Goal: Task Accomplishment & Management: Manage account settings

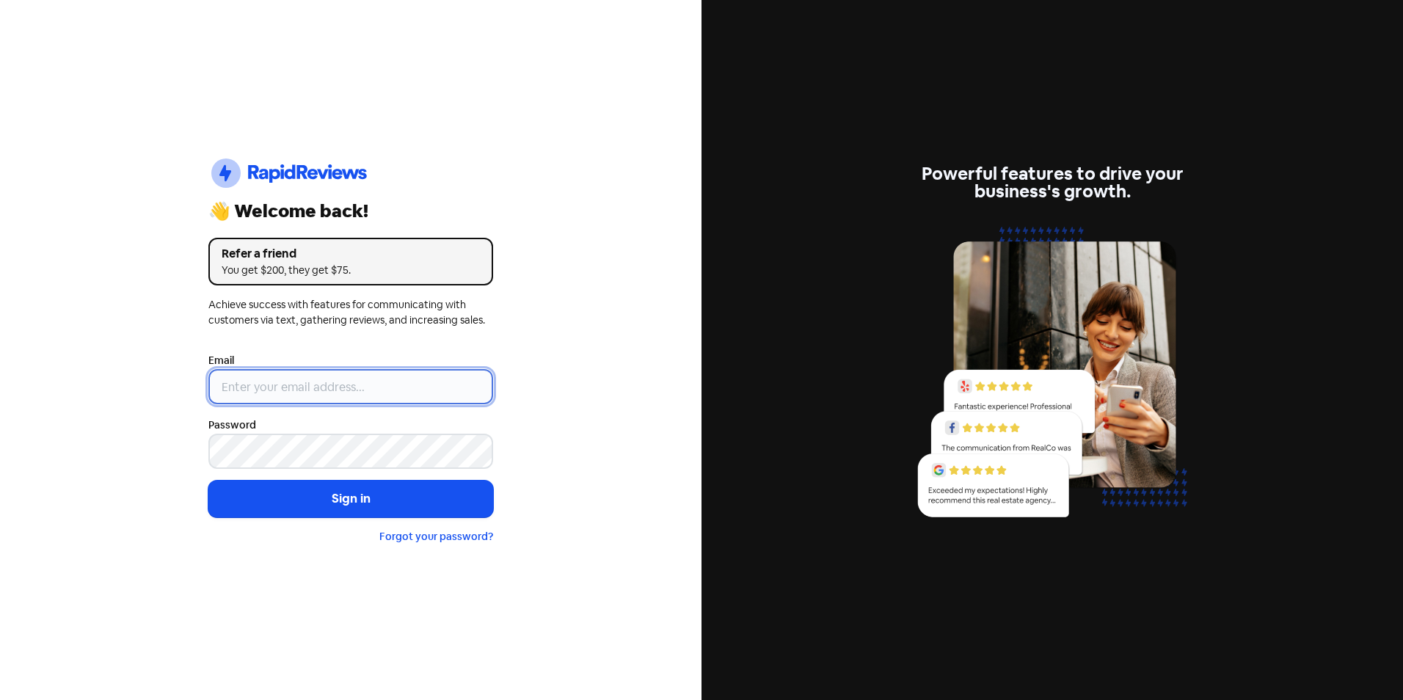
drag, startPoint x: 391, startPoint y: 393, endPoint x: 383, endPoint y: 396, distance: 8.6
click at [391, 393] on input "email" at bounding box center [350, 386] width 285 height 35
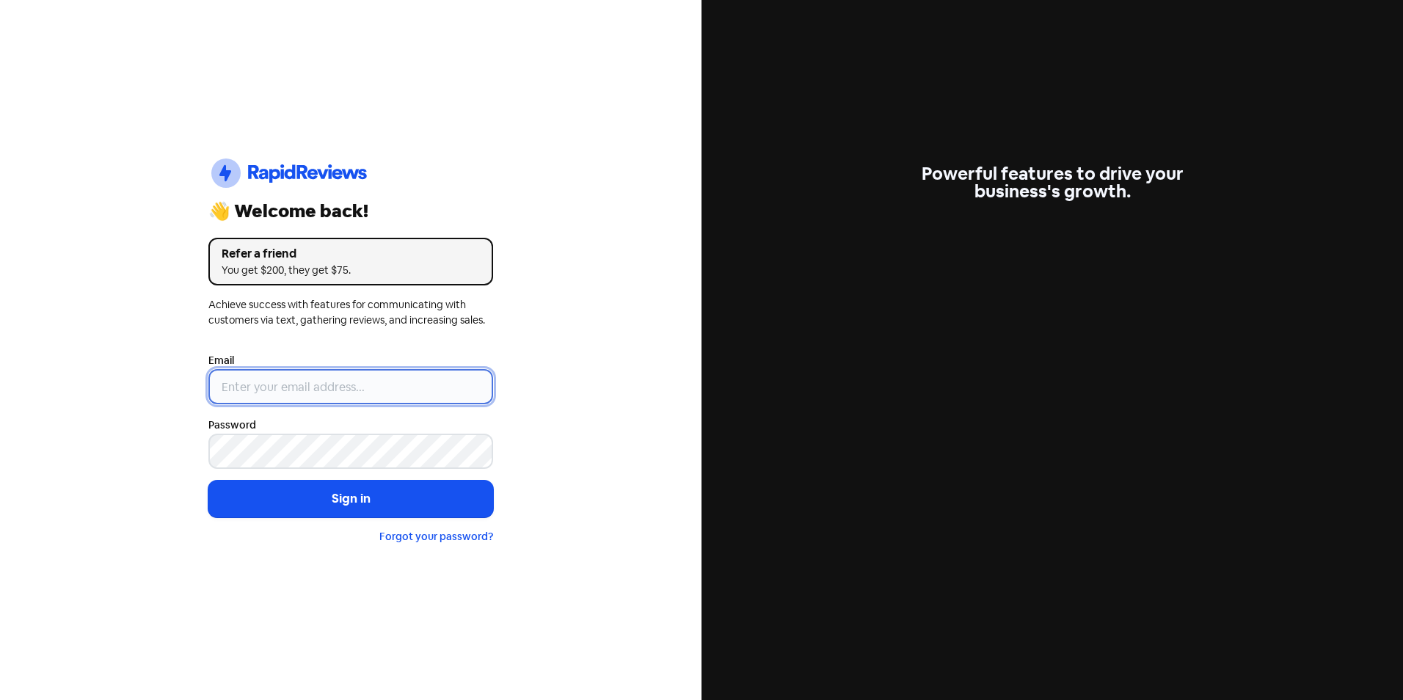
click at [341, 390] on input "email" at bounding box center [350, 386] width 285 height 35
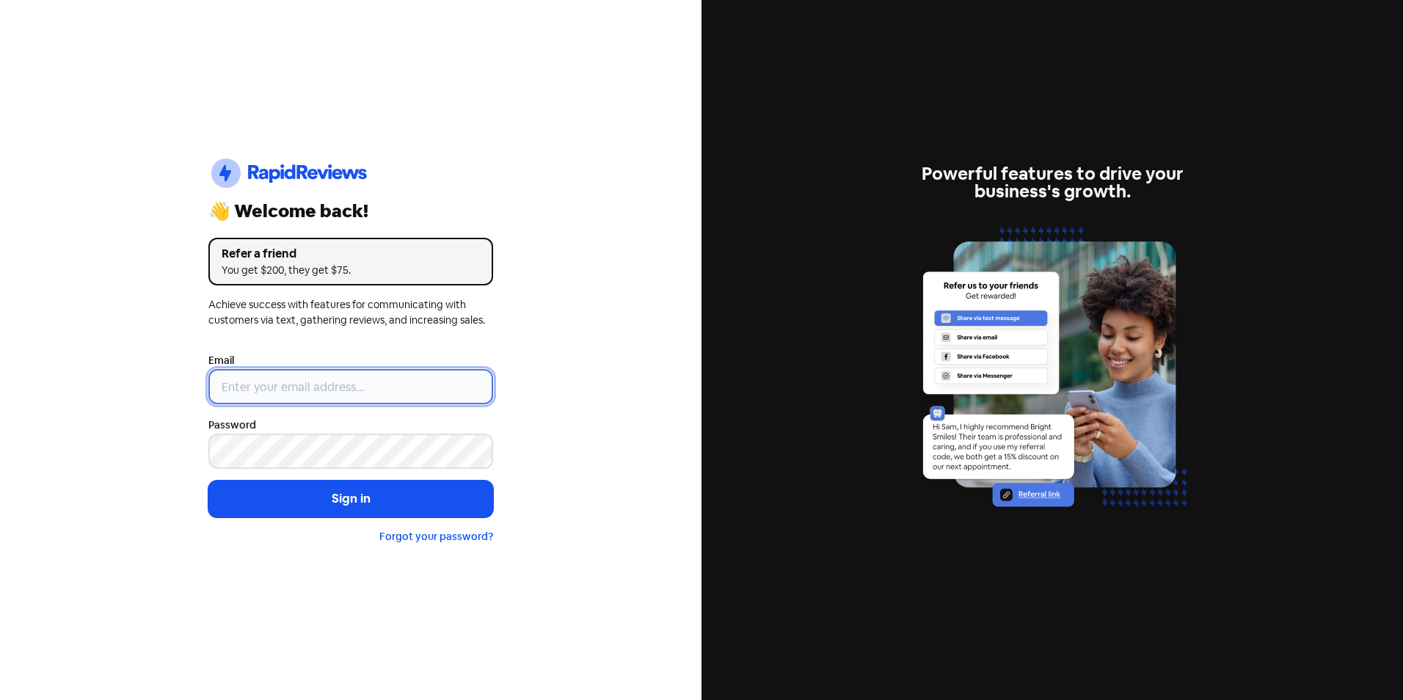
type input "[EMAIL_ADDRESS][DOMAIN_NAME]"
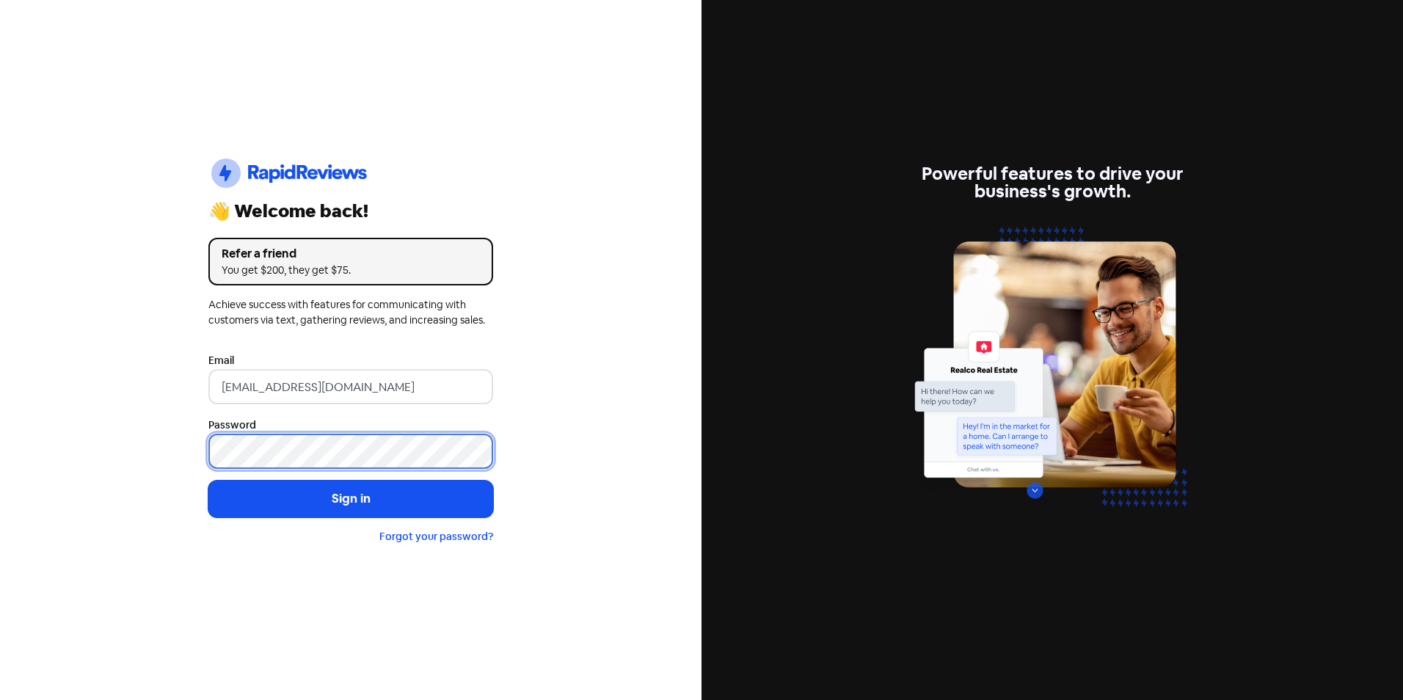
click at [208, 481] on button "Sign in" at bounding box center [350, 499] width 285 height 37
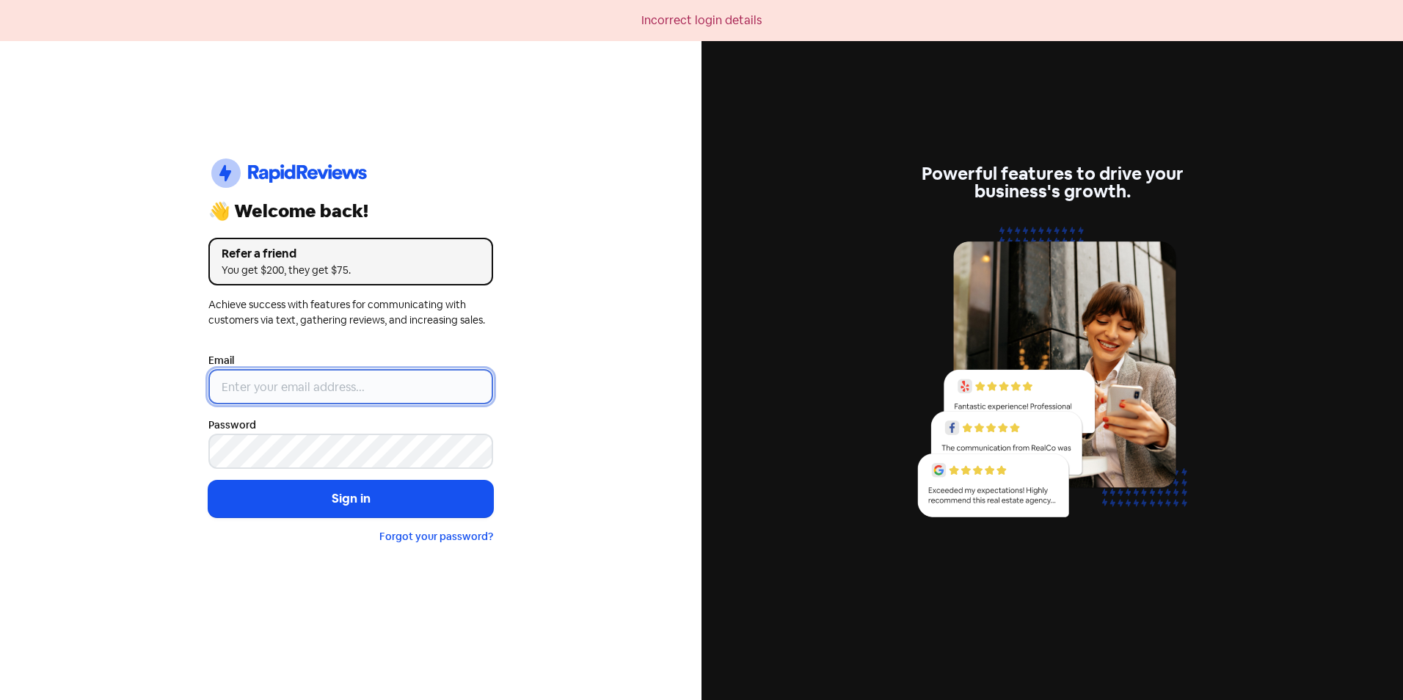
click at [368, 370] on input "email" at bounding box center [350, 386] width 285 height 35
type input "[EMAIL_ADDRESS][DOMAIN_NAME]"
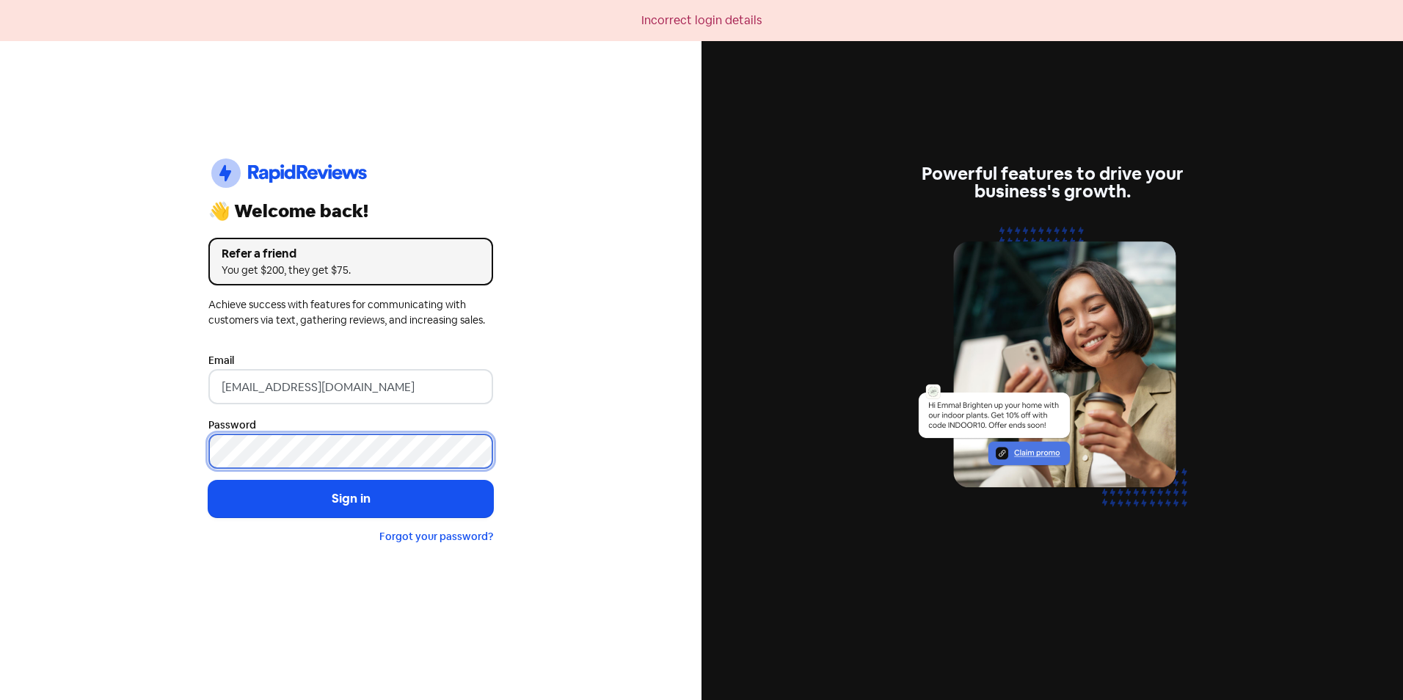
click at [208, 481] on button "Sign in" at bounding box center [350, 499] width 285 height 37
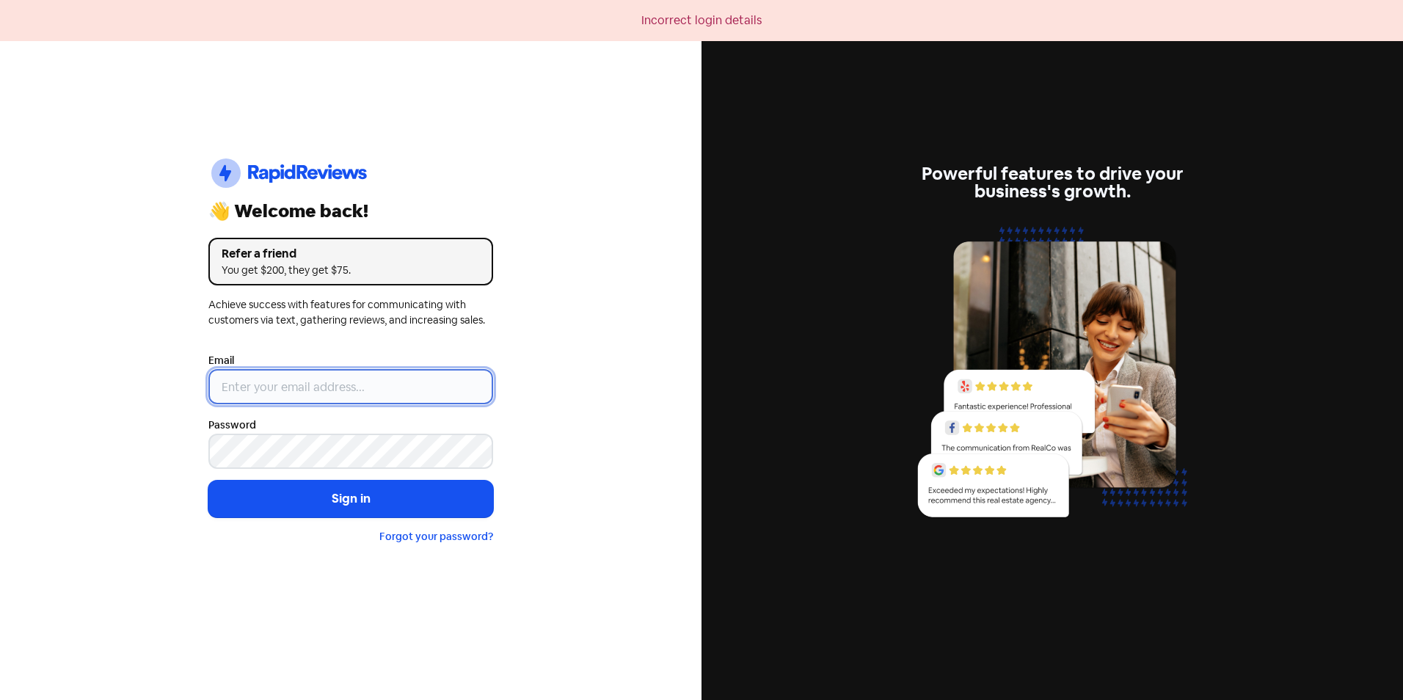
drag, startPoint x: 415, startPoint y: 381, endPoint x: 416, endPoint y: 393, distance: 11.8
click at [415, 381] on input "email" at bounding box center [350, 386] width 285 height 35
type input "[EMAIL_ADDRESS][DOMAIN_NAME]"
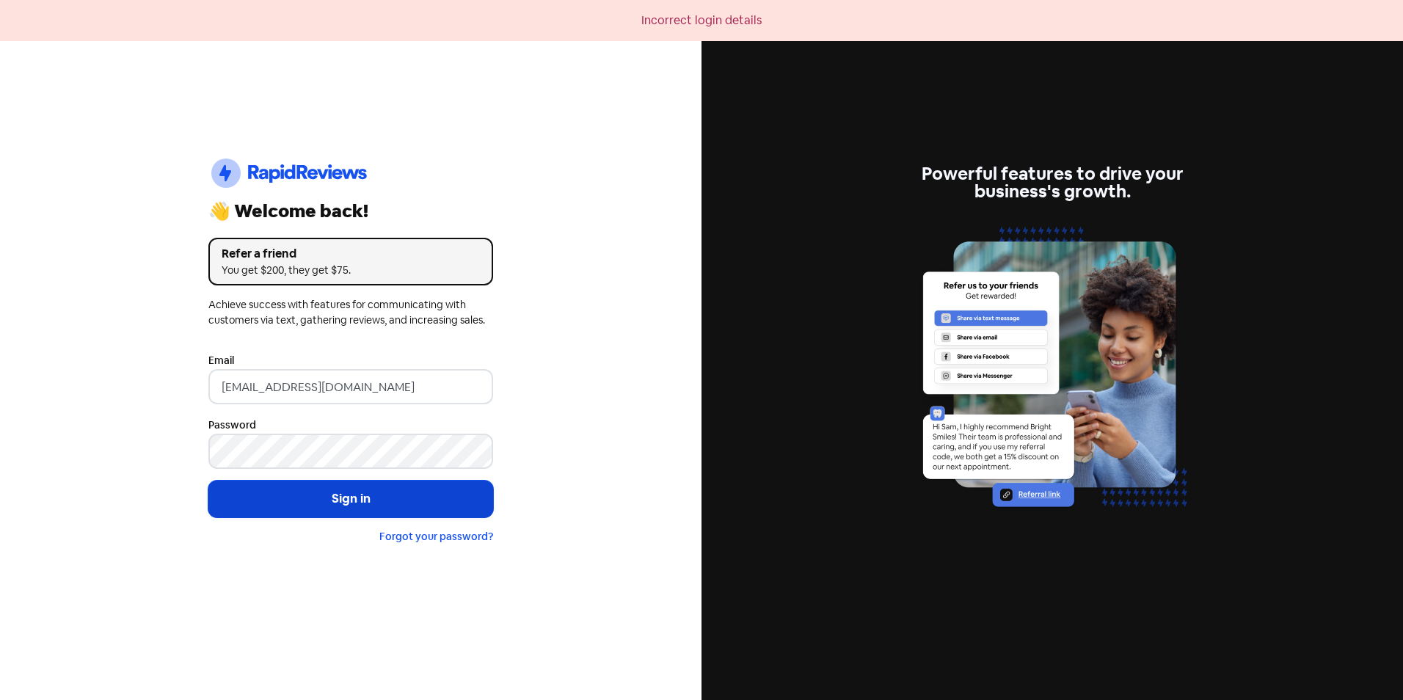
click at [349, 499] on button "Sign in" at bounding box center [350, 499] width 285 height 37
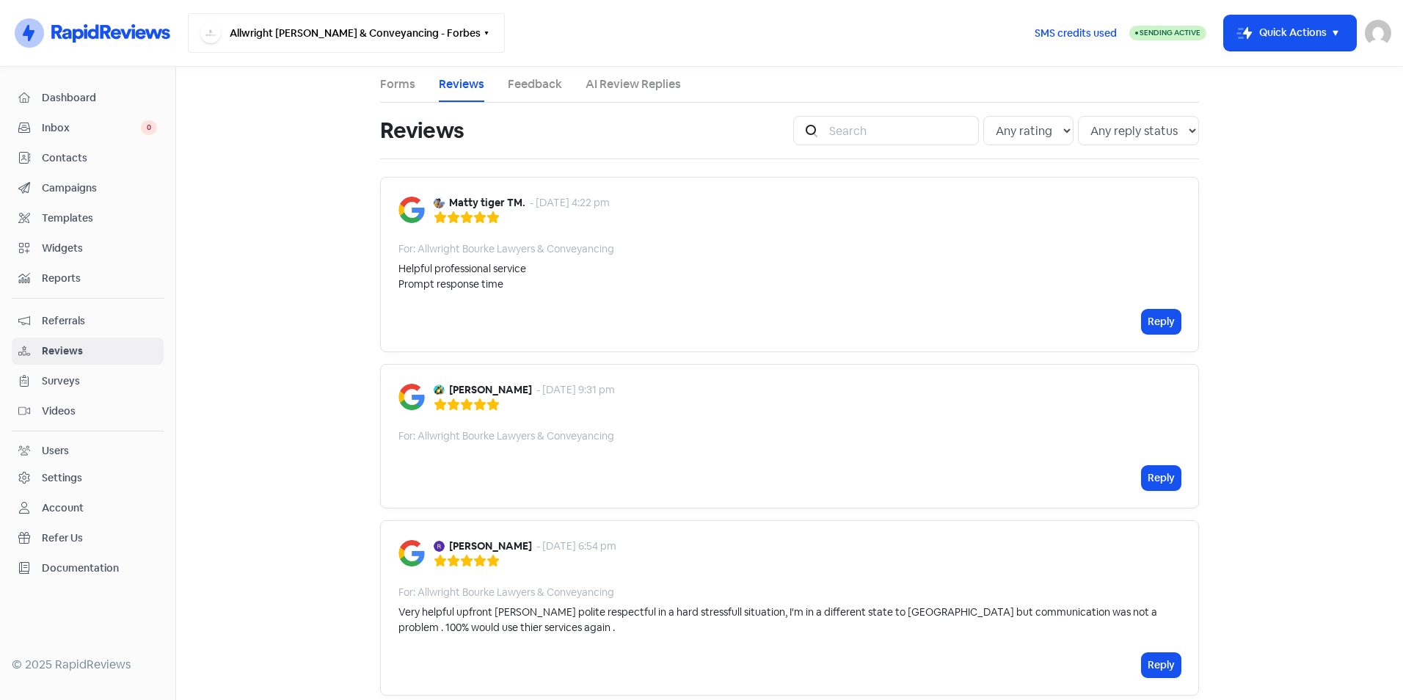
click at [373, 24] on button "Allwright [PERSON_NAME] & Conveyancing - Forbes" at bounding box center [346, 33] width 317 height 40
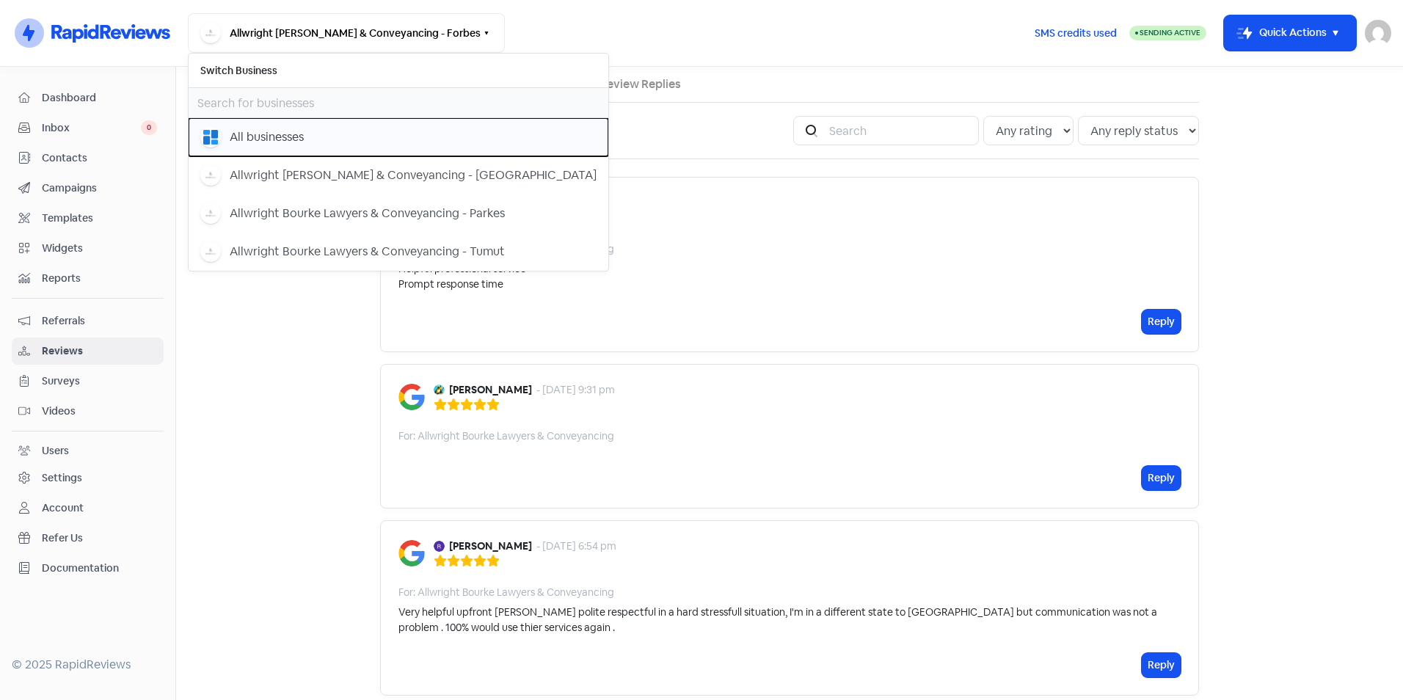
click at [285, 140] on div "All businesses" at bounding box center [267, 137] width 74 height 18
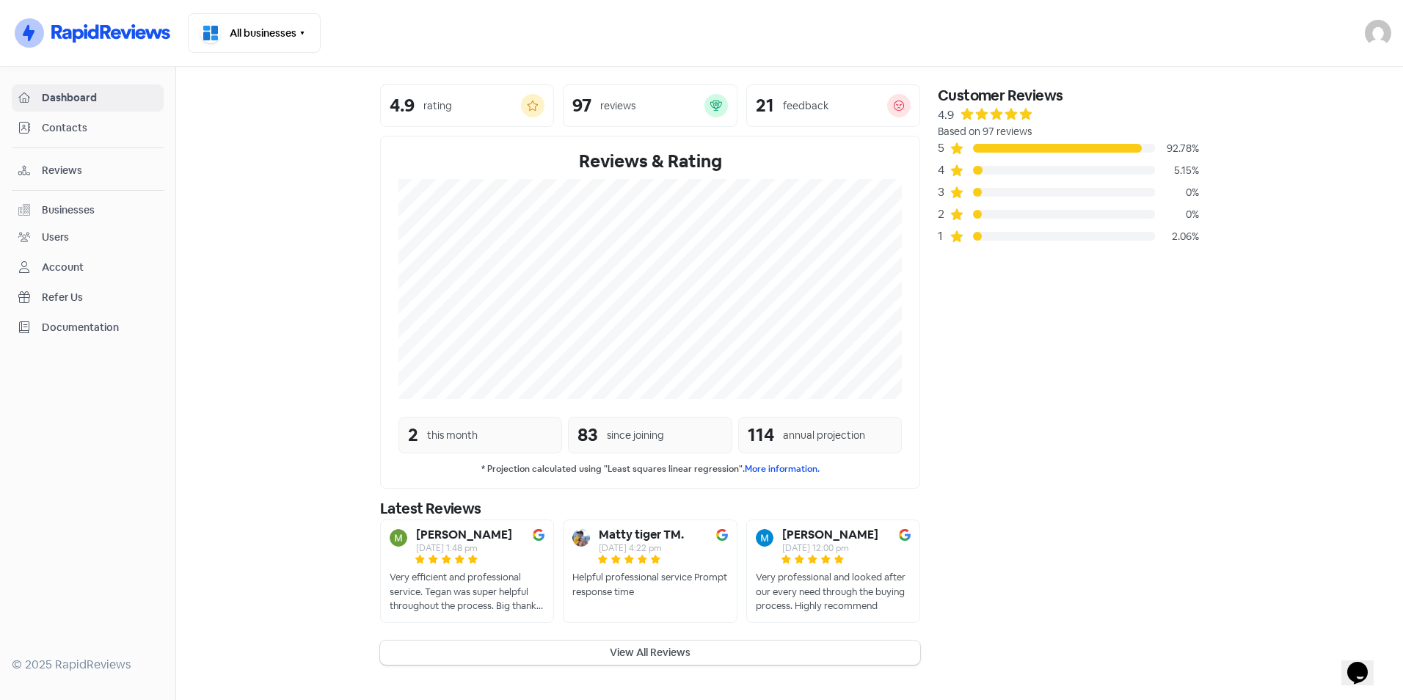
click at [80, 179] on link "Reviews" at bounding box center [88, 170] width 152 height 27
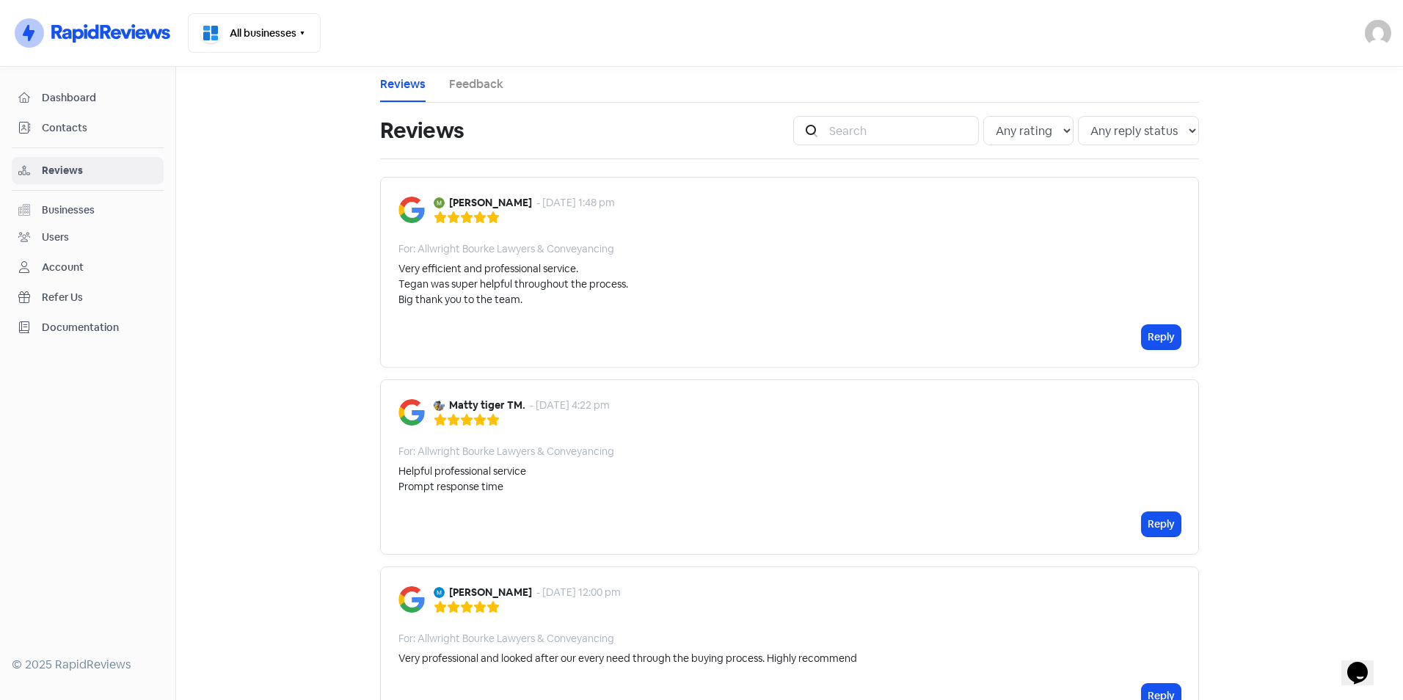
drag, startPoint x: 512, startPoint y: 291, endPoint x: 512, endPoint y: 301, distance: 9.5
click at [512, 291] on div "Very efficient and professional service. Tegan was super helpful throughout the…" at bounding box center [514, 284] width 230 height 46
click at [528, 299] on div "Very efficient and professional service. Tegan was super helpful throughout the…" at bounding box center [514, 284] width 230 height 46
drag, startPoint x: 528, startPoint y: 299, endPoint x: 386, endPoint y: 268, distance: 145.7
click at [386, 268] on div "[PERSON_NAME] - [DATE] 1:48 pm For: Allwright Bourke Lawyers & Conveyancing Ver…" at bounding box center [789, 272] width 819 height 191
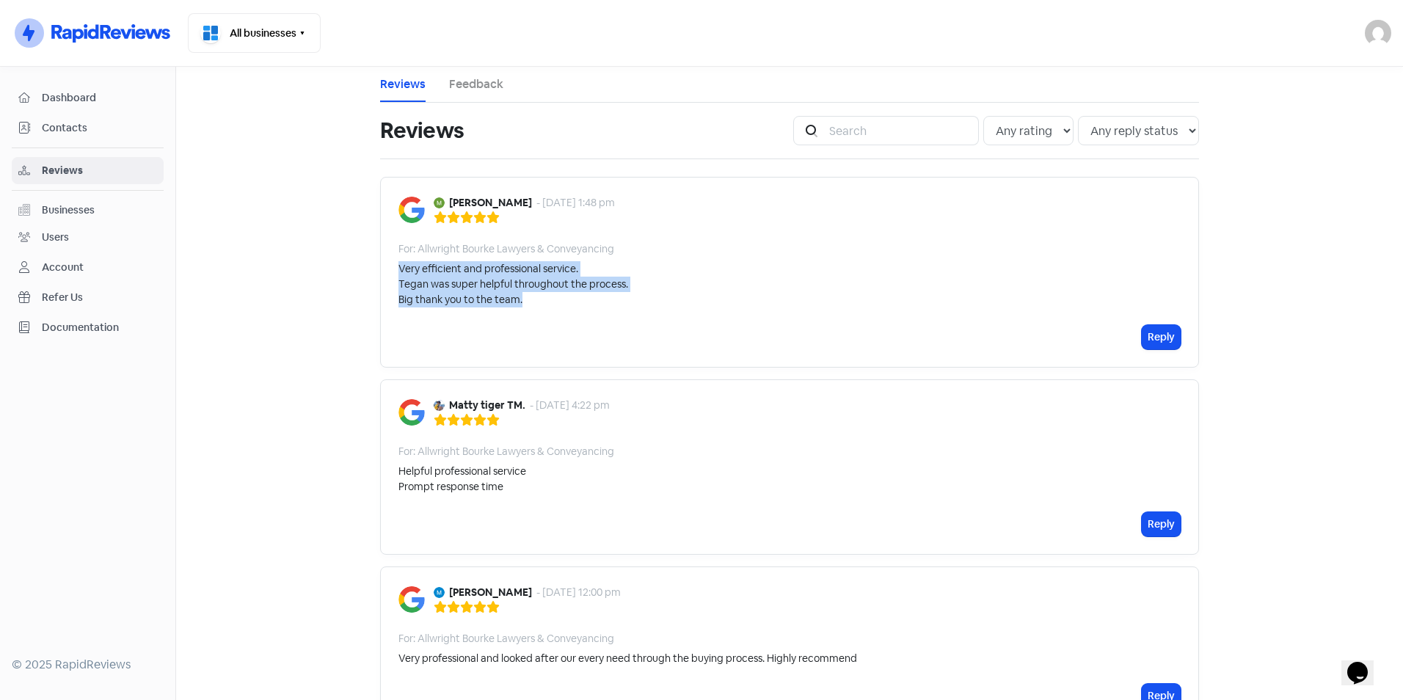
copy div "Very efficient and professional service. Tegan was super helpful throughout the…"
